Goal: Task Accomplishment & Management: Manage account settings

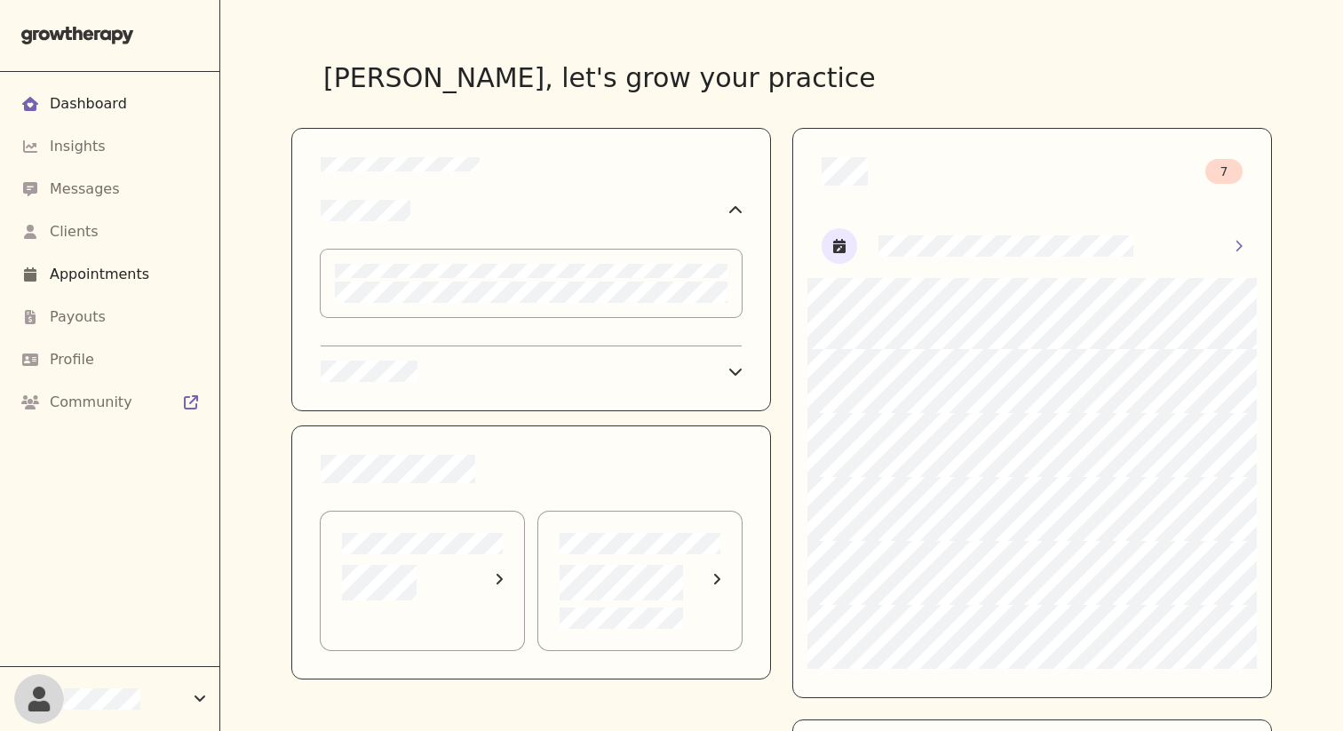
click at [174, 267] on div "Appointments" at bounding box center [109, 274] width 177 height 21
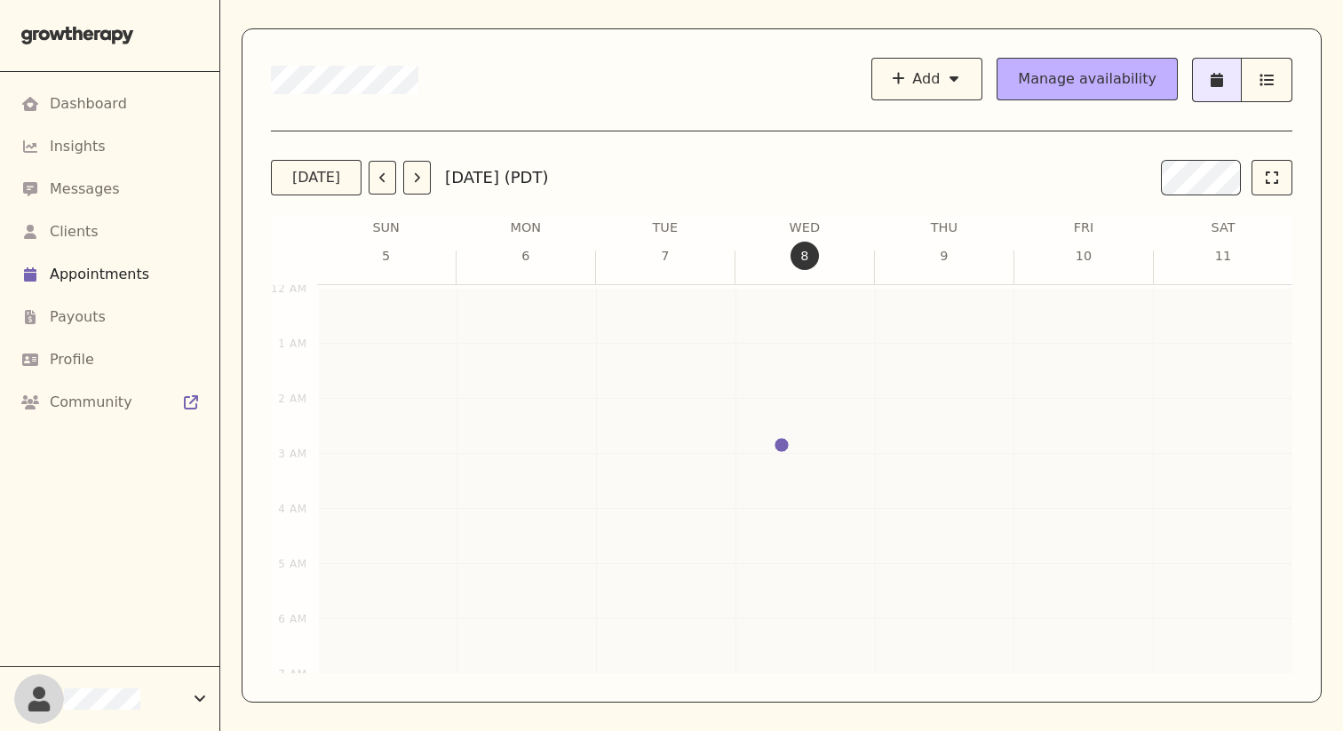
scroll to position [432, 0]
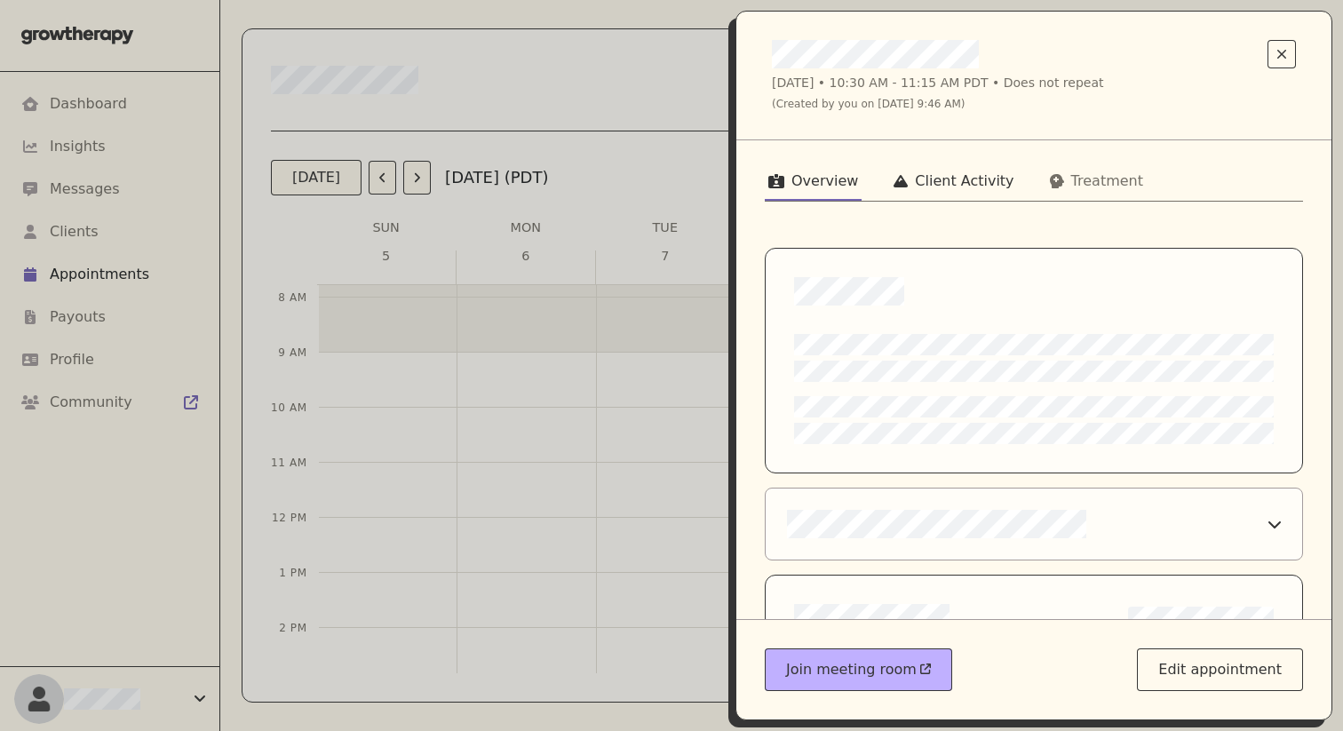
click at [412, 183] on icon at bounding box center [901, 181] width 14 height 12
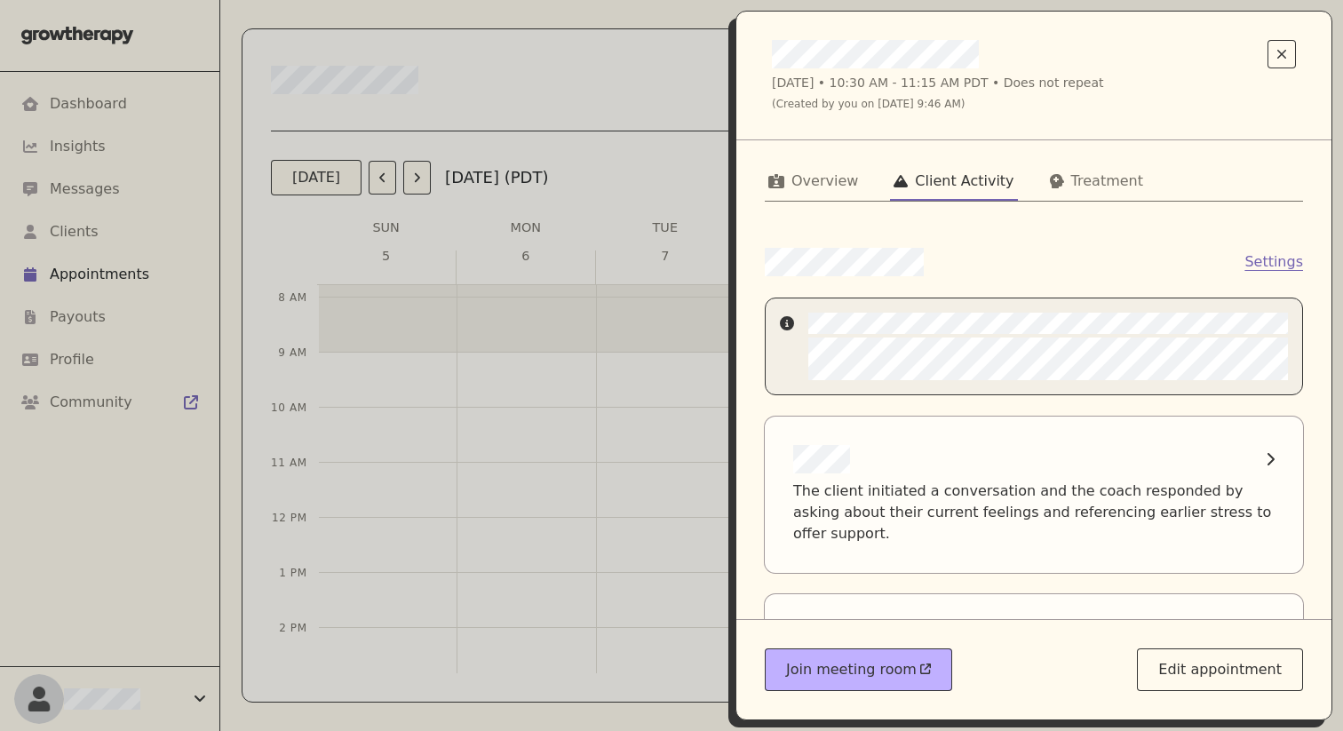
click at [412, 364] on div at bounding box center [1034, 347] width 508 height 68
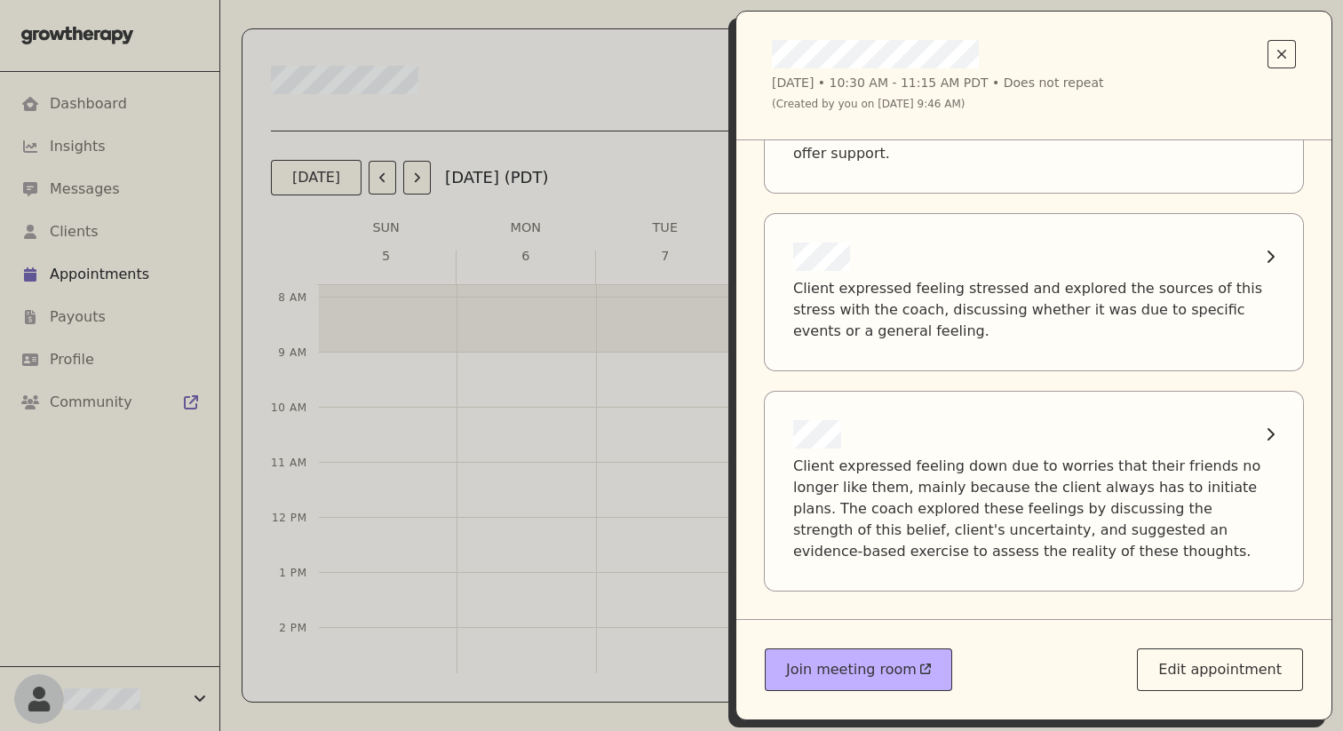
scroll to position [0, 0]
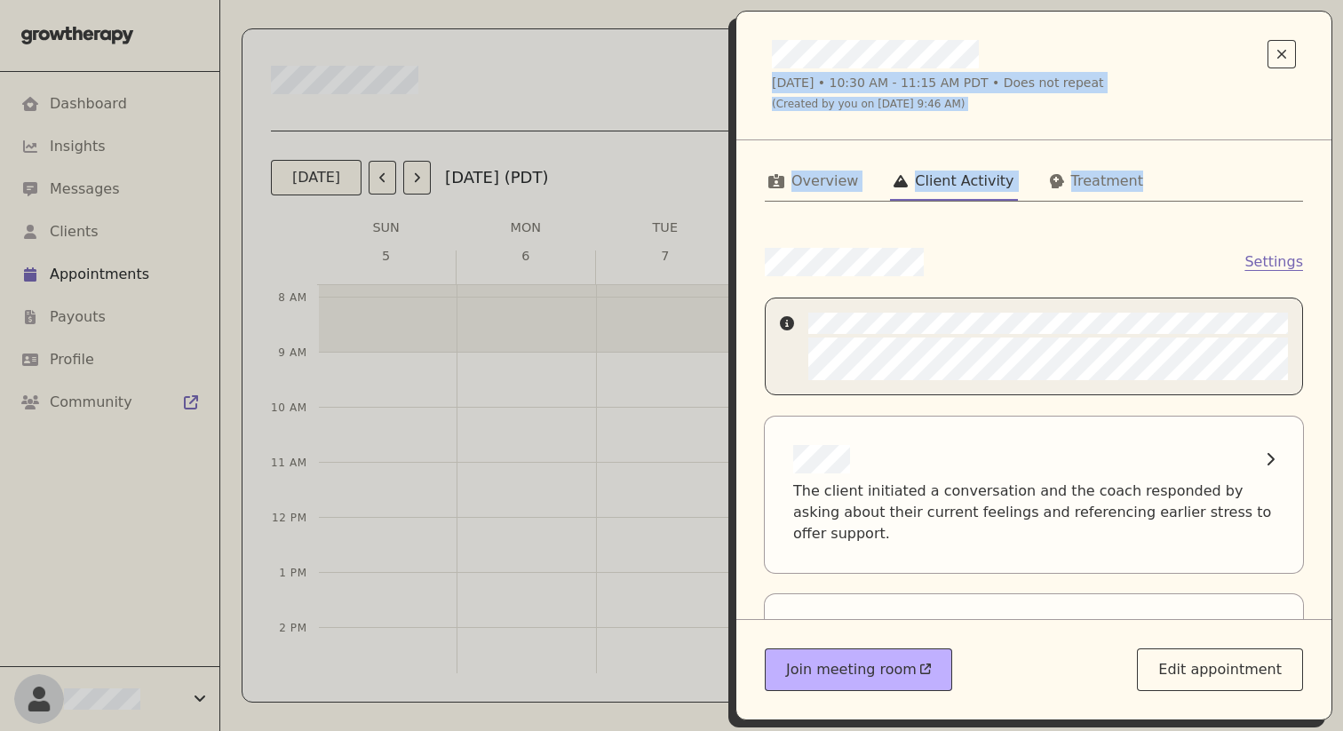
drag, startPoint x: 966, startPoint y: 265, endPoint x: 611, endPoint y: 247, distance: 355.0
click at [412, 247] on div "[DATE] • 10:30 AM - 11:15 AM PDT • Does not repeat (Created by you on [DATE] 9:…" at bounding box center [671, 365] width 1343 height 731
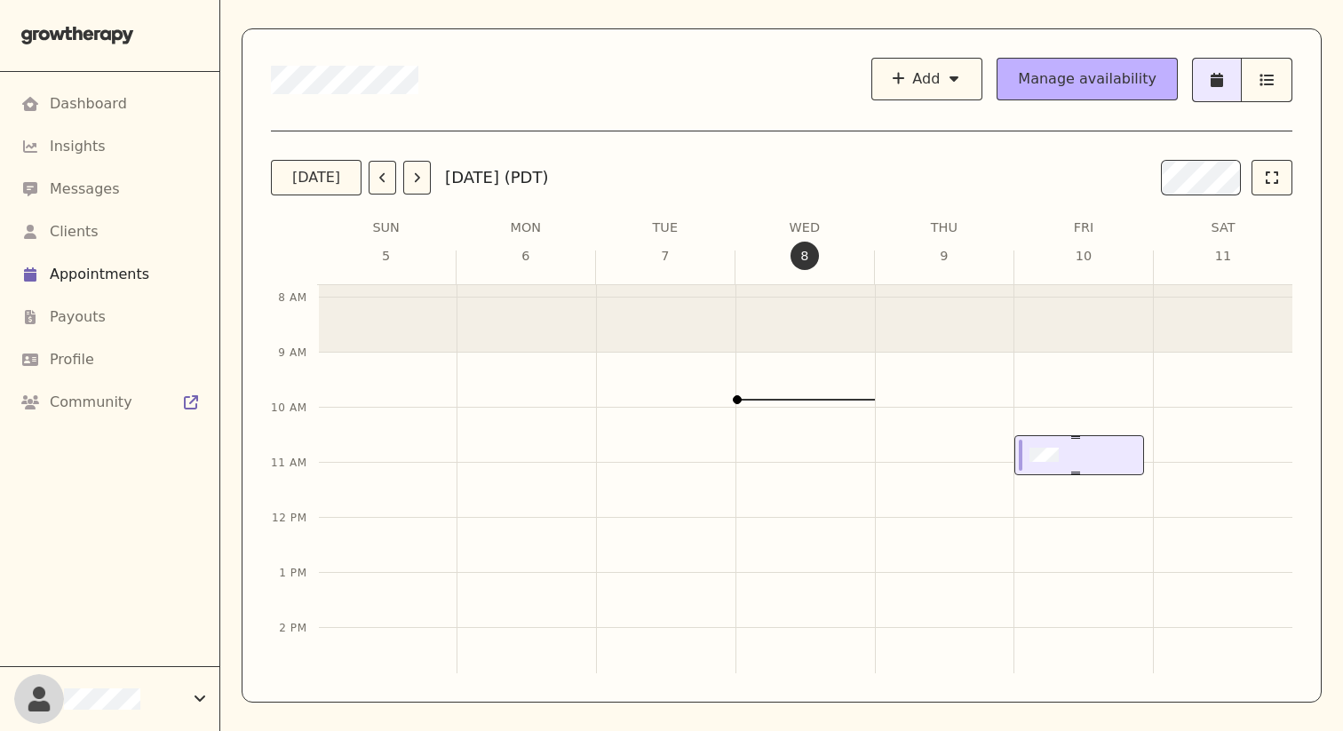
click at [412, 466] on div at bounding box center [1076, 455] width 121 height 38
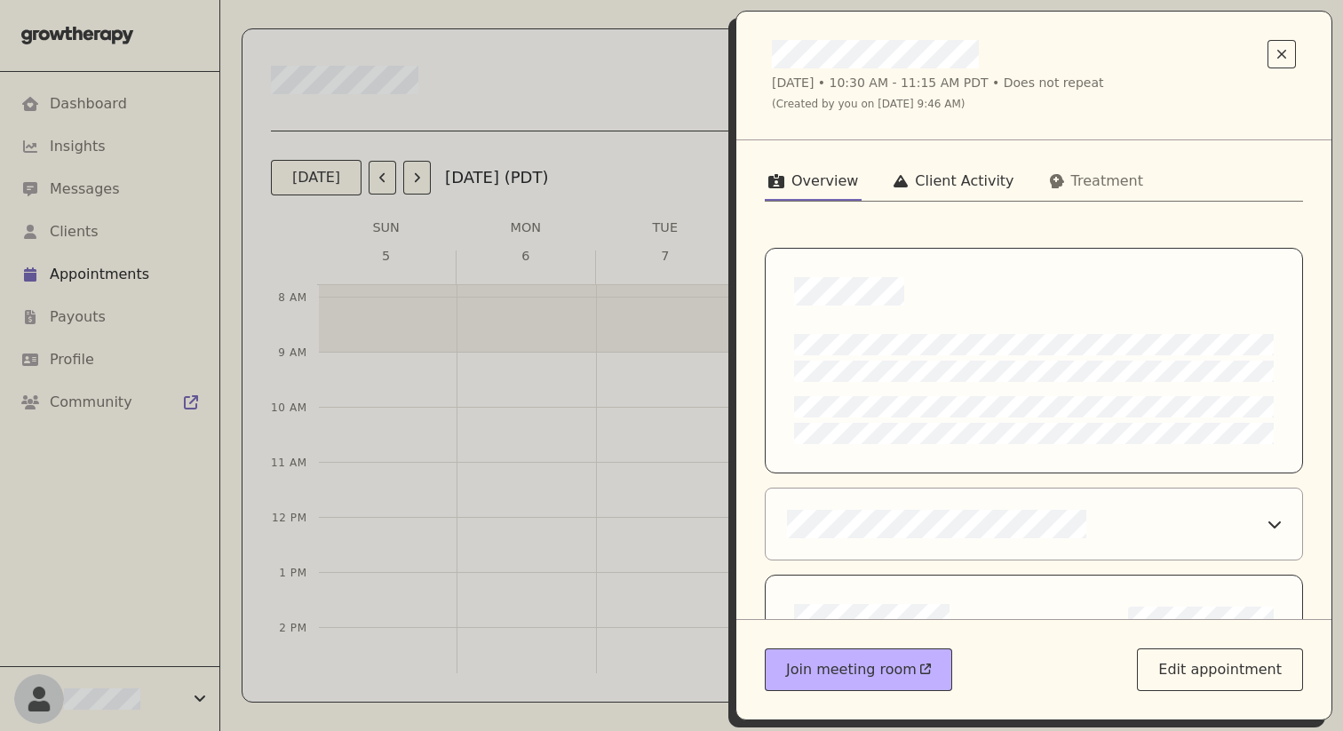
click at [412, 169] on button "Client Activity" at bounding box center [953, 185] width 127 height 32
